Goal: Task Accomplishment & Management: Manage account settings

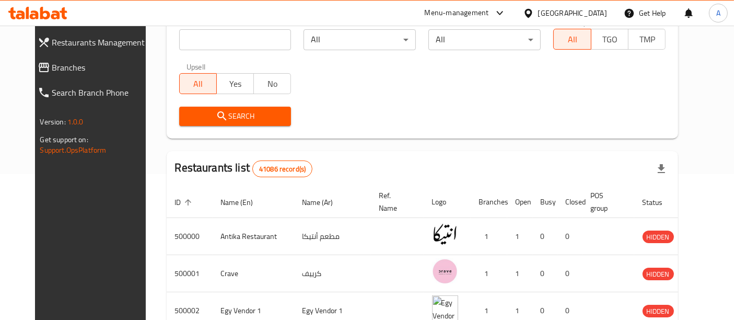
scroll to position [146, 0]
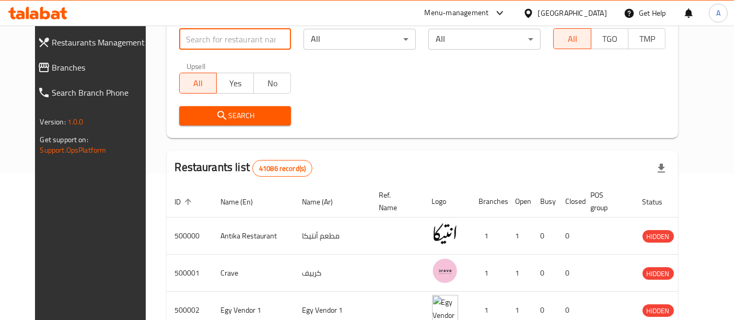
click at [239, 41] on input "search" at bounding box center [235, 39] width 112 height 21
paste input "671386"
type input "671386"
click at [260, 116] on span "Search" at bounding box center [236, 115] width 96 height 13
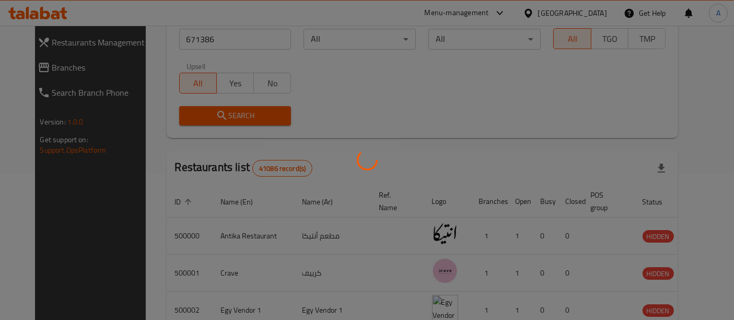
scroll to position [137, 0]
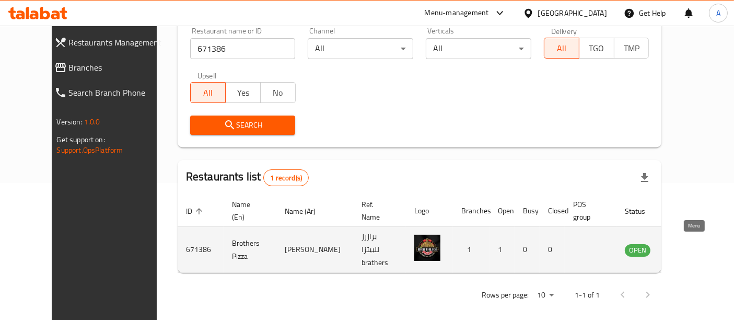
click at [691, 246] on icon "enhanced table" at bounding box center [685, 250] width 11 height 9
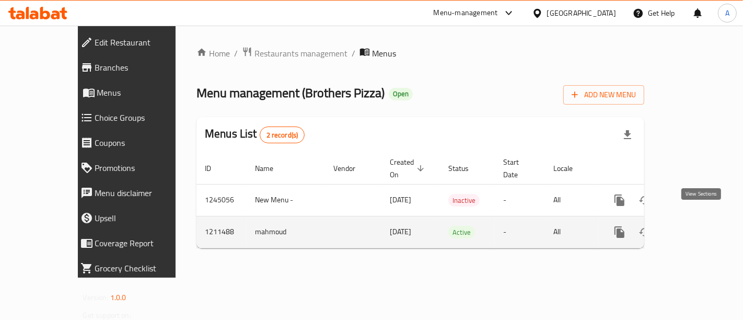
click at [701, 226] on icon "enhanced table" at bounding box center [695, 232] width 13 height 13
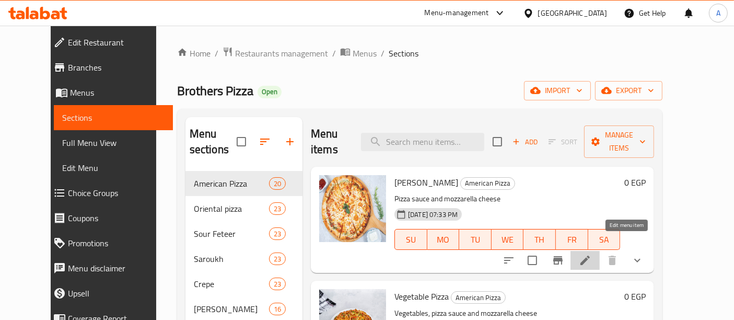
click at [591, 254] on icon at bounding box center [585, 260] width 13 height 13
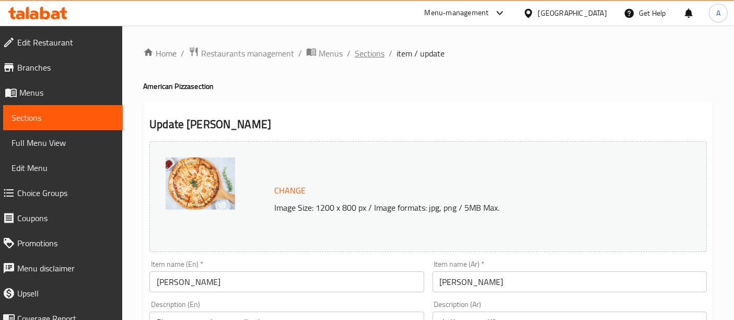
click at [363, 57] on span "Sections" at bounding box center [370, 53] width 30 height 13
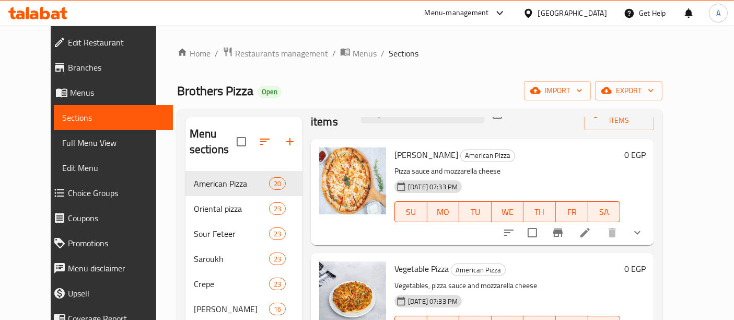
scroll to position [27, 0]
click at [590, 228] on icon at bounding box center [584, 232] width 9 height 9
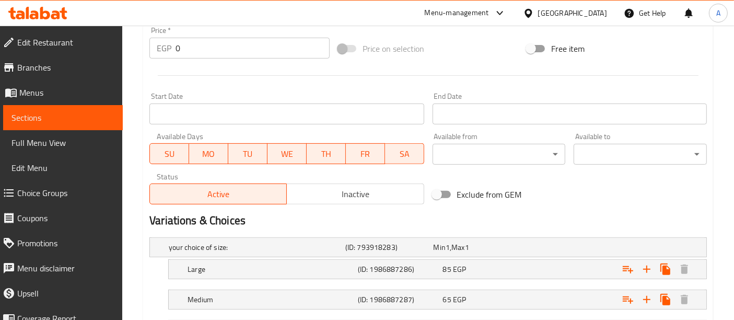
scroll to position [394, 0]
click at [489, 14] on div "Menu-management" at bounding box center [457, 13] width 64 height 13
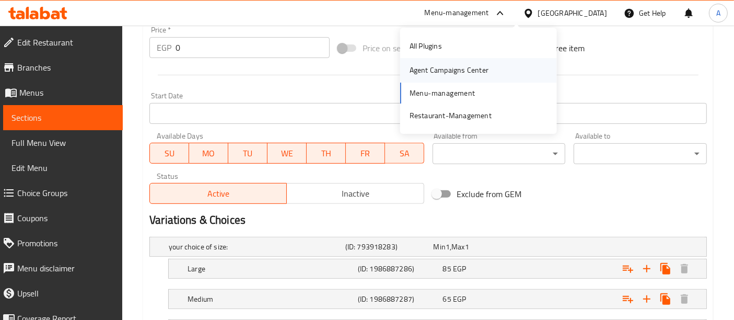
click at [457, 71] on div "Agent Campaigns Center" at bounding box center [449, 70] width 79 height 11
